Goal: Transaction & Acquisition: Purchase product/service

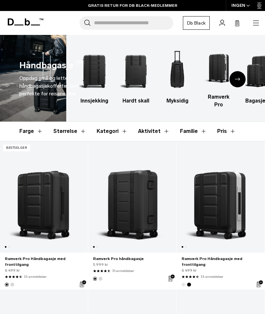
click at [236, 81] on icon "Neste lysbilde" at bounding box center [237, 79] width 5 height 3
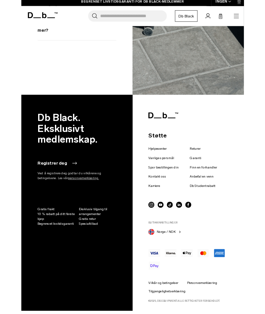
scroll to position [1384, 0]
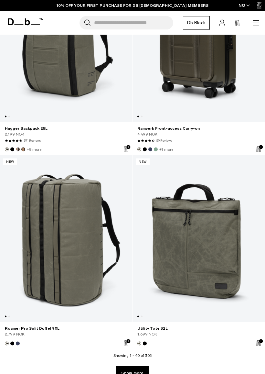
scroll to position [4156, 0]
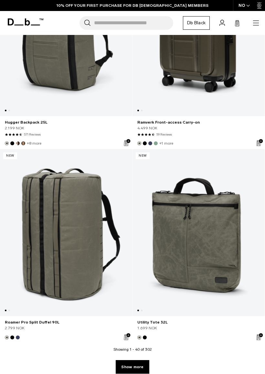
click at [75, 263] on link "Roamer Pro Split Duffel 90L" at bounding box center [66, 232] width 132 height 167
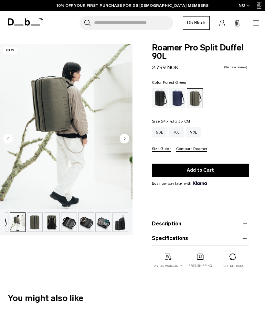
scroll to position [0, 17]
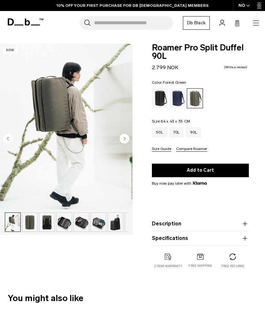
click at [124, 140] on circle "Next slide" at bounding box center [125, 139] width 10 height 10
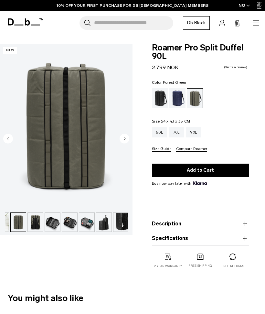
scroll to position [0, 30]
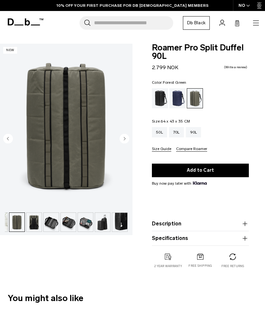
click at [125, 139] on icon "Next slide" at bounding box center [125, 138] width 2 height 3
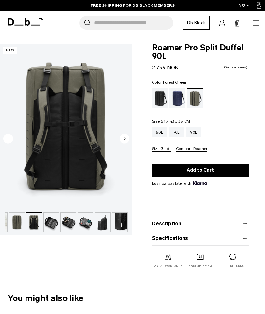
click at [123, 139] on circle "Next slide" at bounding box center [125, 139] width 10 height 10
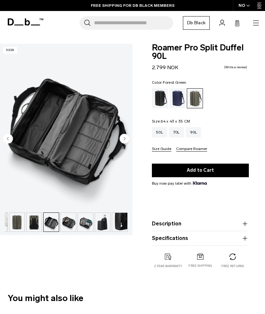
click at [125, 139] on icon "Next slide" at bounding box center [125, 138] width 2 height 3
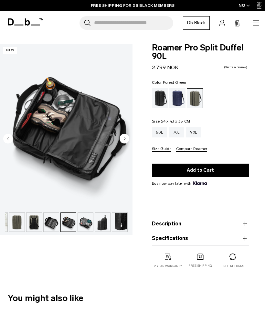
click at [123, 136] on circle "Next slide" at bounding box center [125, 139] width 10 height 10
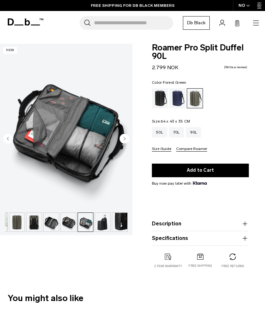
click at [124, 139] on circle "Next slide" at bounding box center [125, 139] width 10 height 10
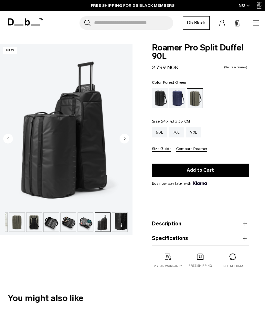
click at [123, 138] on circle "Next slide" at bounding box center [125, 139] width 10 height 10
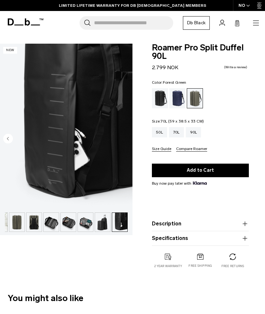
click at [178, 134] on div "70L" at bounding box center [176, 132] width 15 height 10
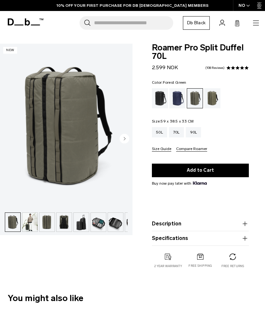
click at [118, 189] on img "1 / 9" at bounding box center [66, 127] width 133 height 166
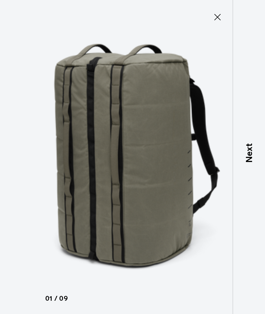
click at [248, 156] on p "Next" at bounding box center [249, 153] width 13 height 19
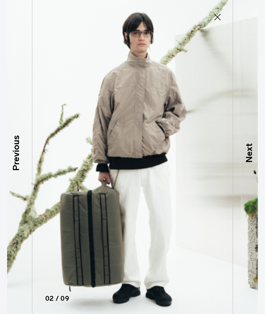
click at [246, 157] on p "Next" at bounding box center [249, 153] width 13 height 19
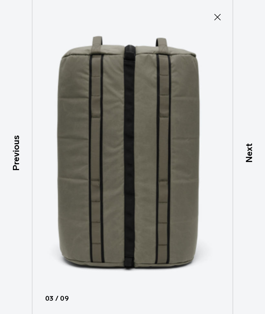
click at [245, 157] on p "Next" at bounding box center [249, 153] width 13 height 19
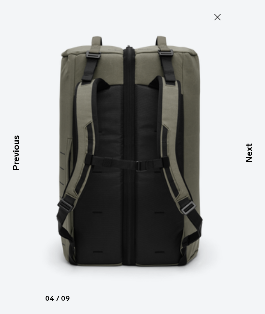
click at [246, 155] on p "Next" at bounding box center [249, 153] width 13 height 19
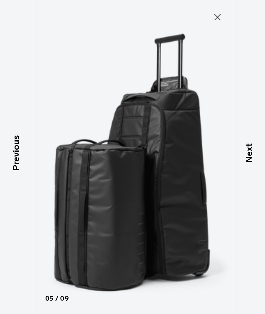
click at [246, 154] on p "Next" at bounding box center [249, 153] width 13 height 19
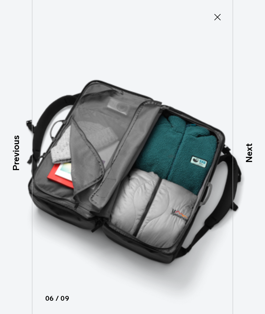
click at [244, 156] on p "Next" at bounding box center [249, 153] width 13 height 19
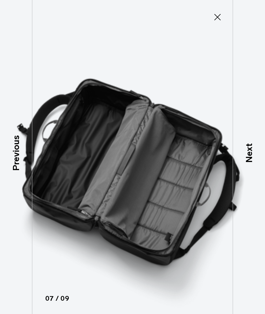
click at [246, 159] on p "Next" at bounding box center [249, 153] width 13 height 19
